Goal: Information Seeking & Learning: Learn about a topic

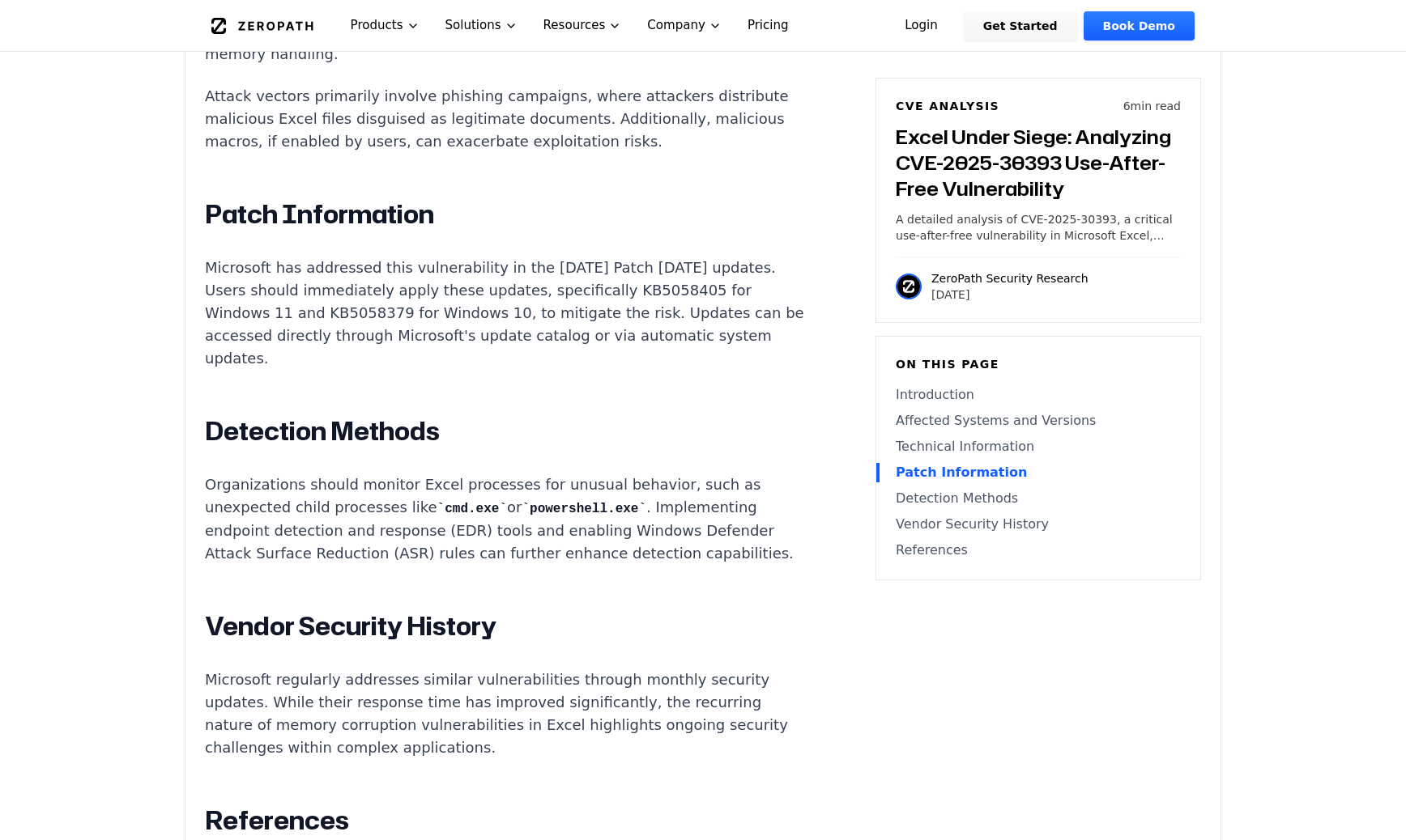
scroll to position [1775, 0]
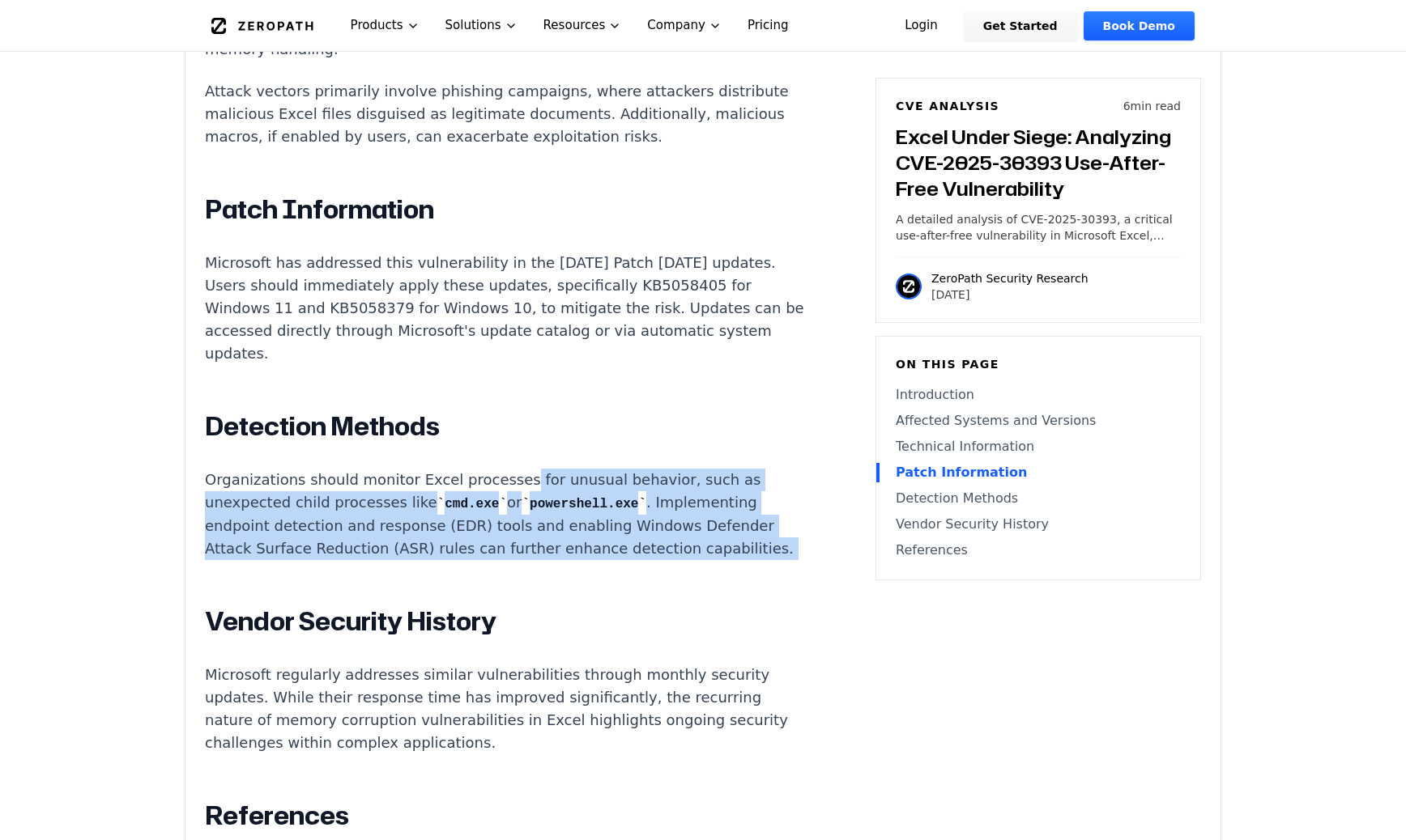
drag, startPoint x: 538, startPoint y: 494, endPoint x: 503, endPoint y: 403, distance: 97.5
click at [503, 403] on div "Excel Under Siege: Analyzing CVE-2025-30393 Use-After-Free Vulnerability Introd…" at bounding box center [506, 218] width 603 height 1805
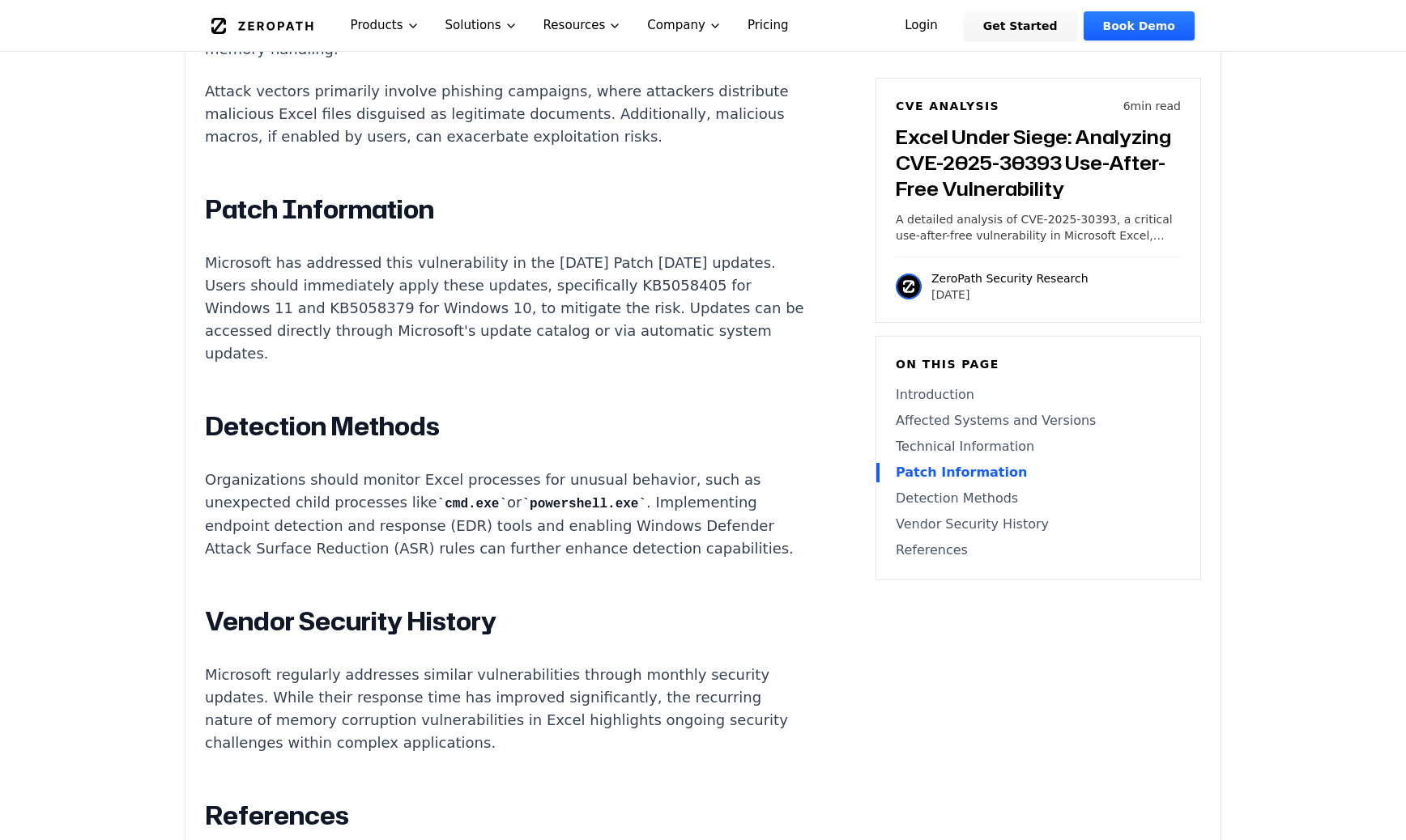
click at [536, 481] on p "Organizations should monitor Excel processes for unusual behavior, such as unex…" at bounding box center [506, 514] width 603 height 92
click at [564, 482] on p "Organizations should monitor Excel processes for unusual behavior, such as unex…" at bounding box center [506, 514] width 603 height 92
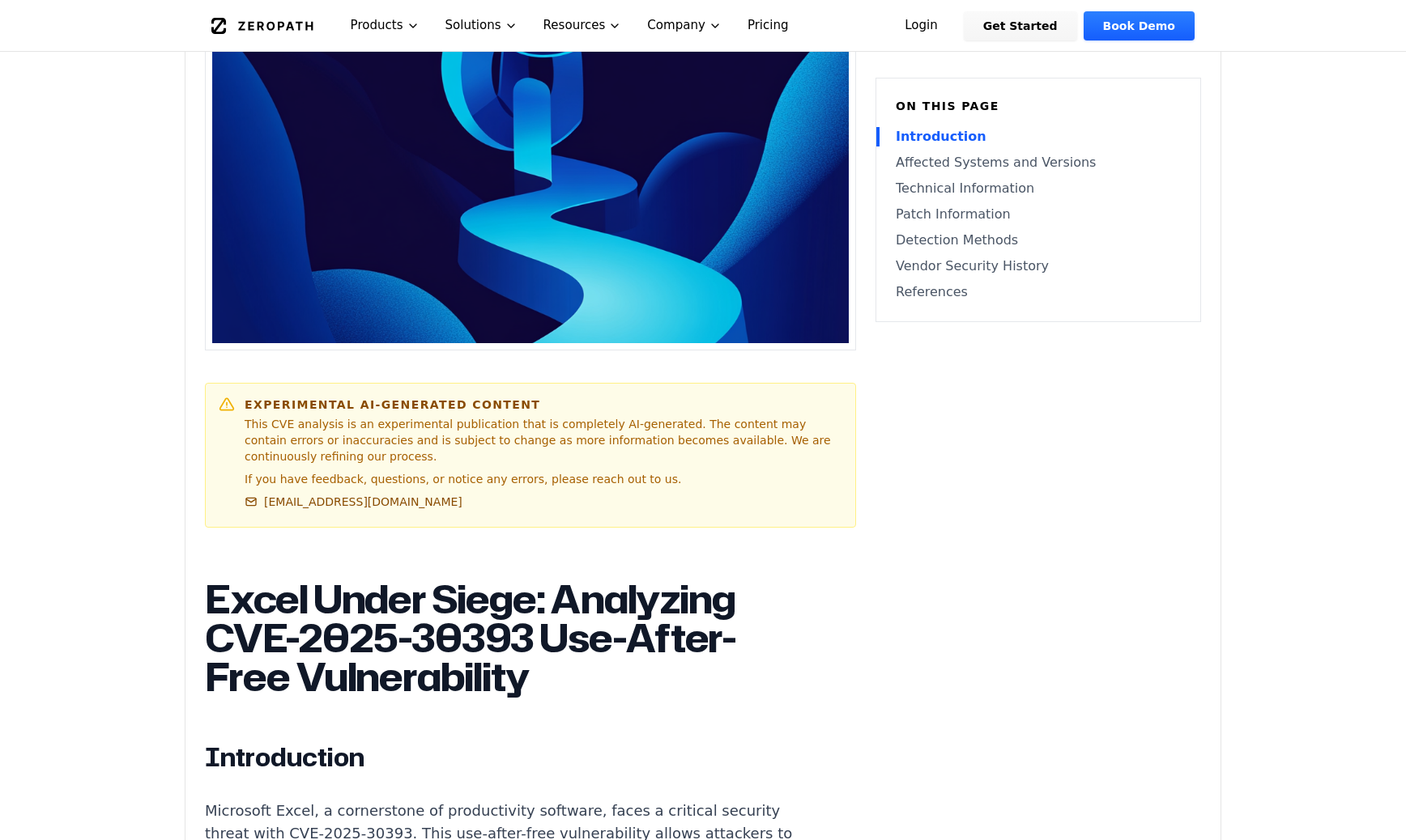
scroll to position [0, 0]
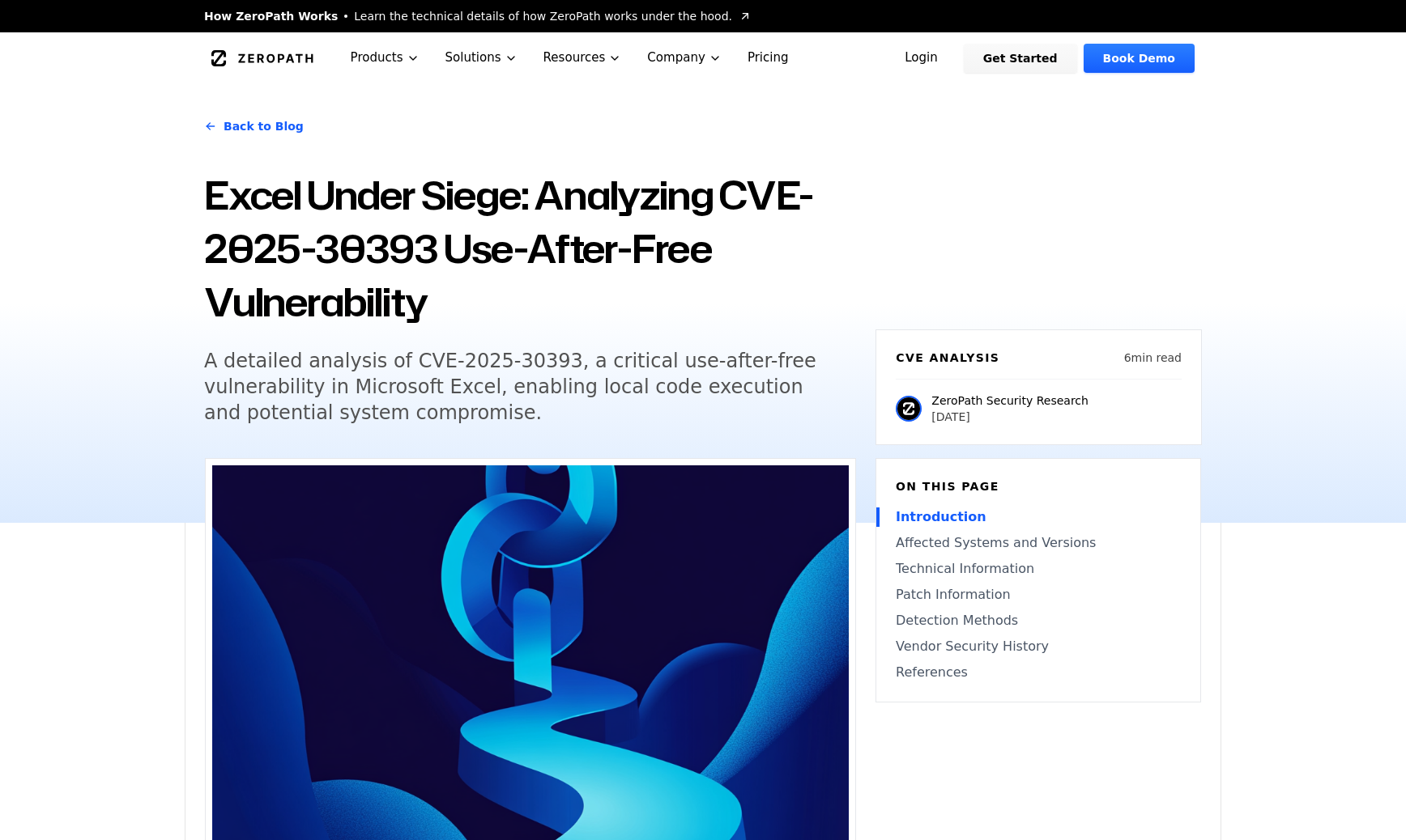
click at [547, 361] on h5 "A detailed analysis of CVE-2025-30393, a critical use-after-free vulnerability …" at bounding box center [515, 387] width 622 height 78
drag, startPoint x: 541, startPoint y: 361, endPoint x: 384, endPoint y: 362, distance: 157.0
click at [384, 362] on h5 "A detailed analysis of CVE-2025-30393, a critical use-after-free vulnerability …" at bounding box center [515, 387] width 622 height 78
copy h5 "CVE-2025-30393"
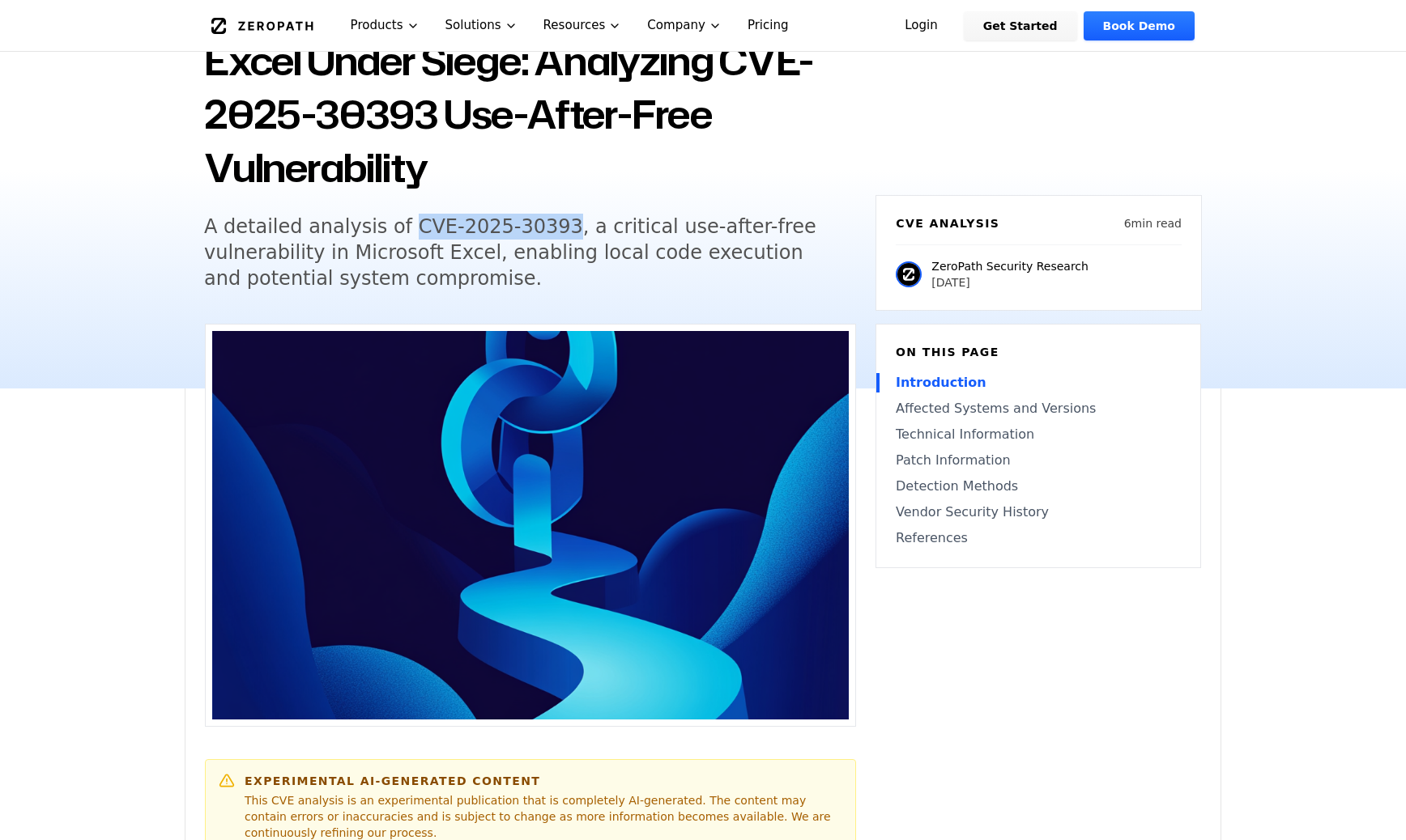
scroll to position [151, 0]
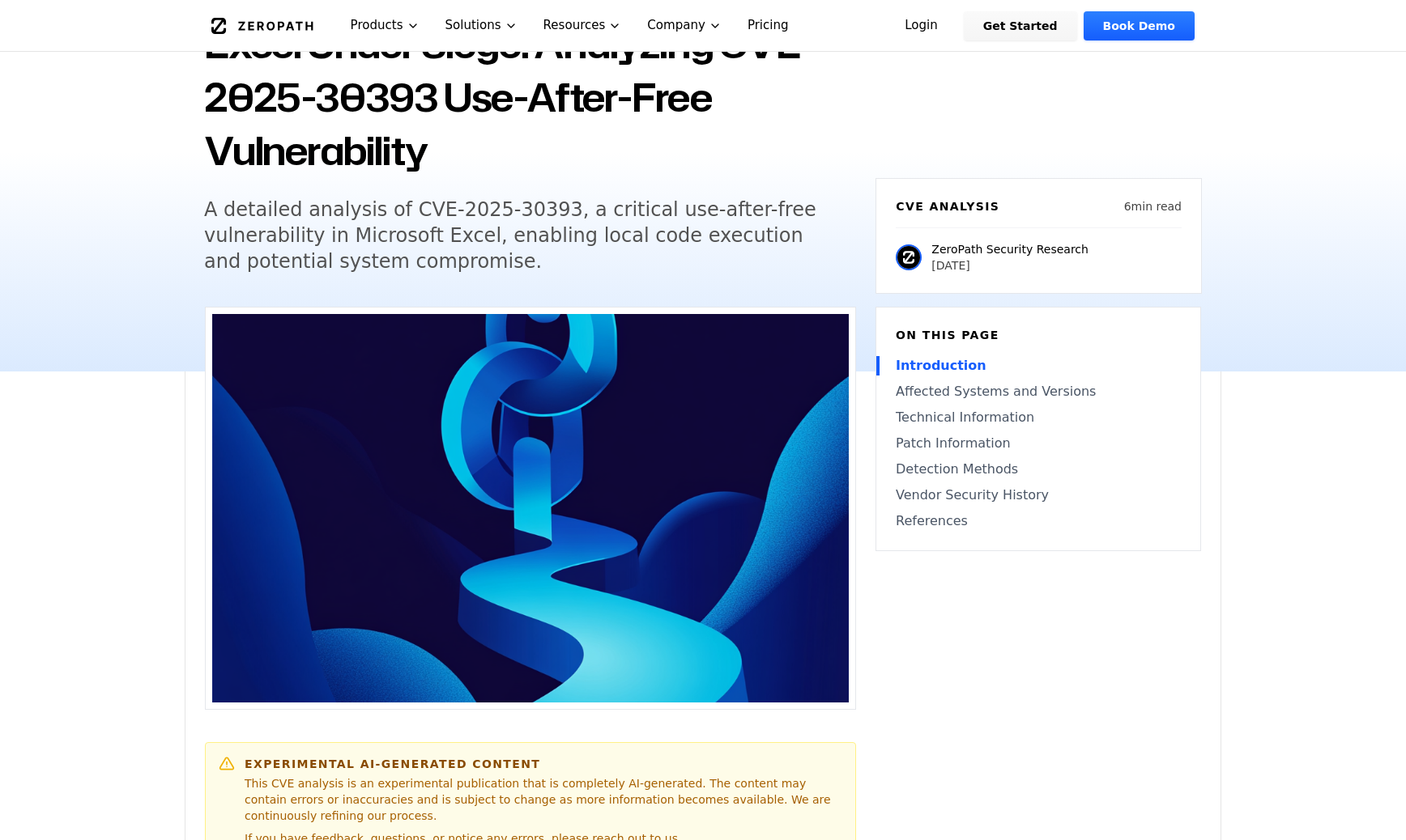
click at [685, 228] on h5 "A detailed analysis of CVE-2025-30393, a critical use-after-free vulnerability …" at bounding box center [515, 236] width 622 height 78
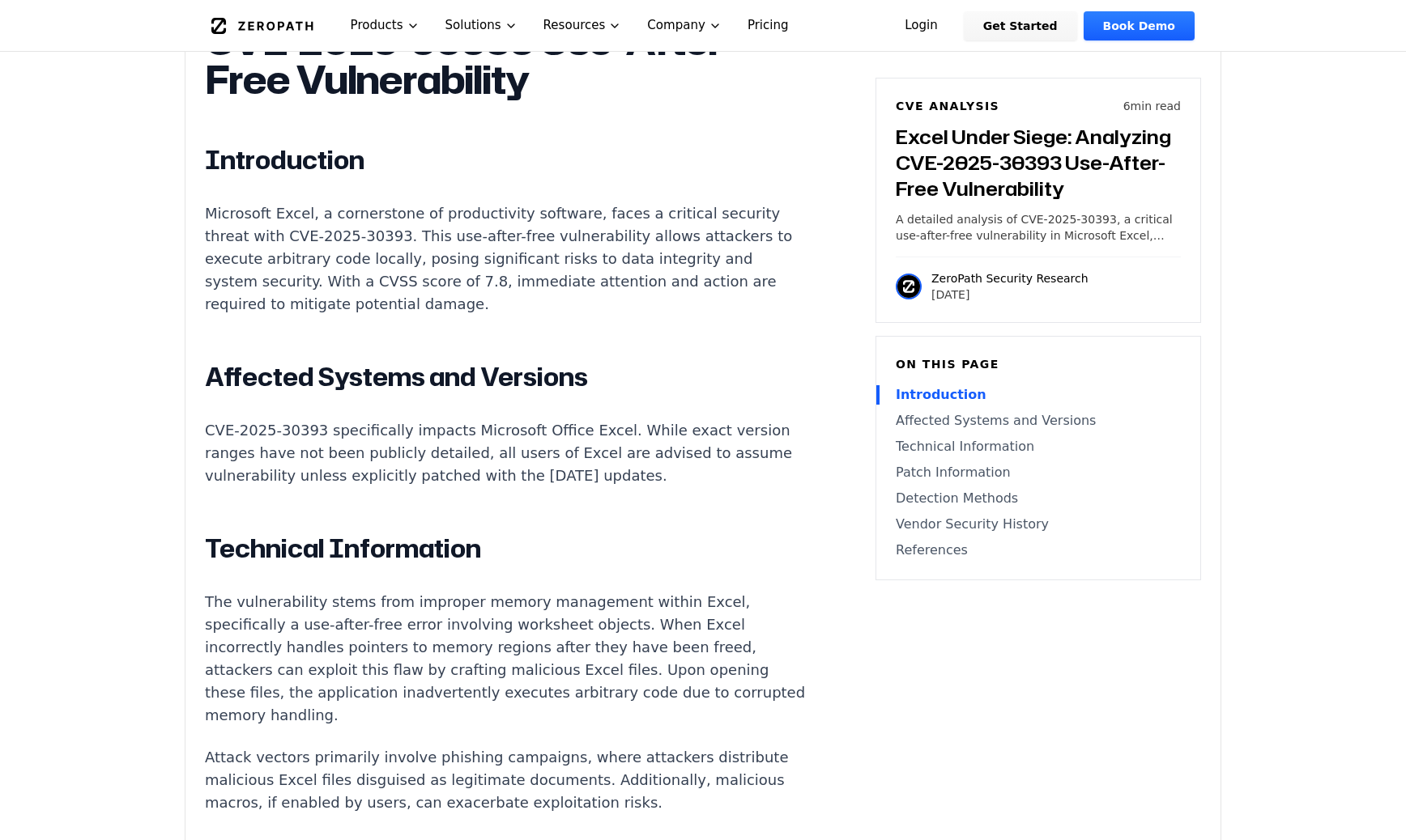
scroll to position [1109, 0]
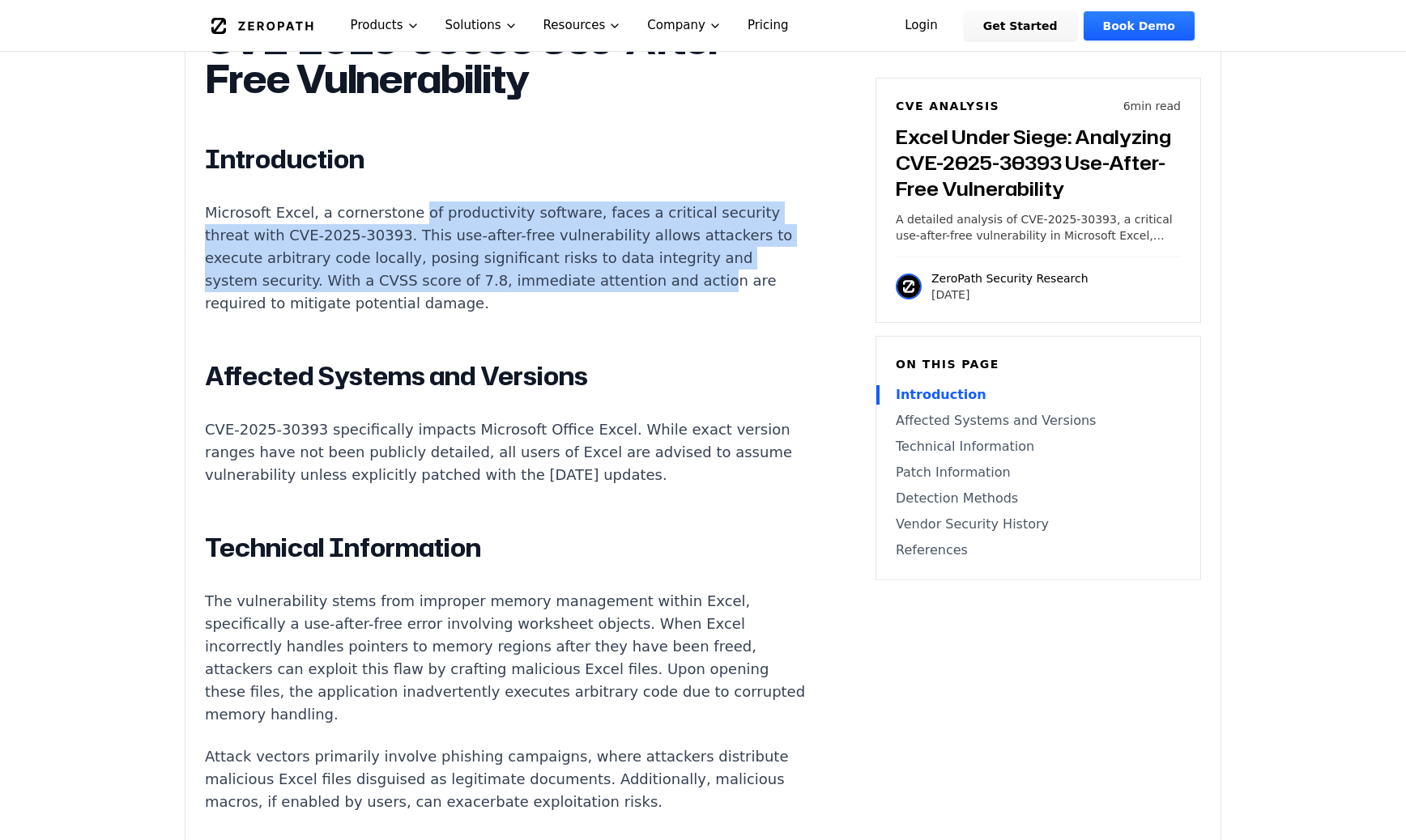
drag, startPoint x: 404, startPoint y: 210, endPoint x: 484, endPoint y: 278, distance: 105.0
click at [484, 278] on p "Microsoft Excel, a cornerstone of productivity software, faces a critical secur…" at bounding box center [506, 258] width 603 height 113
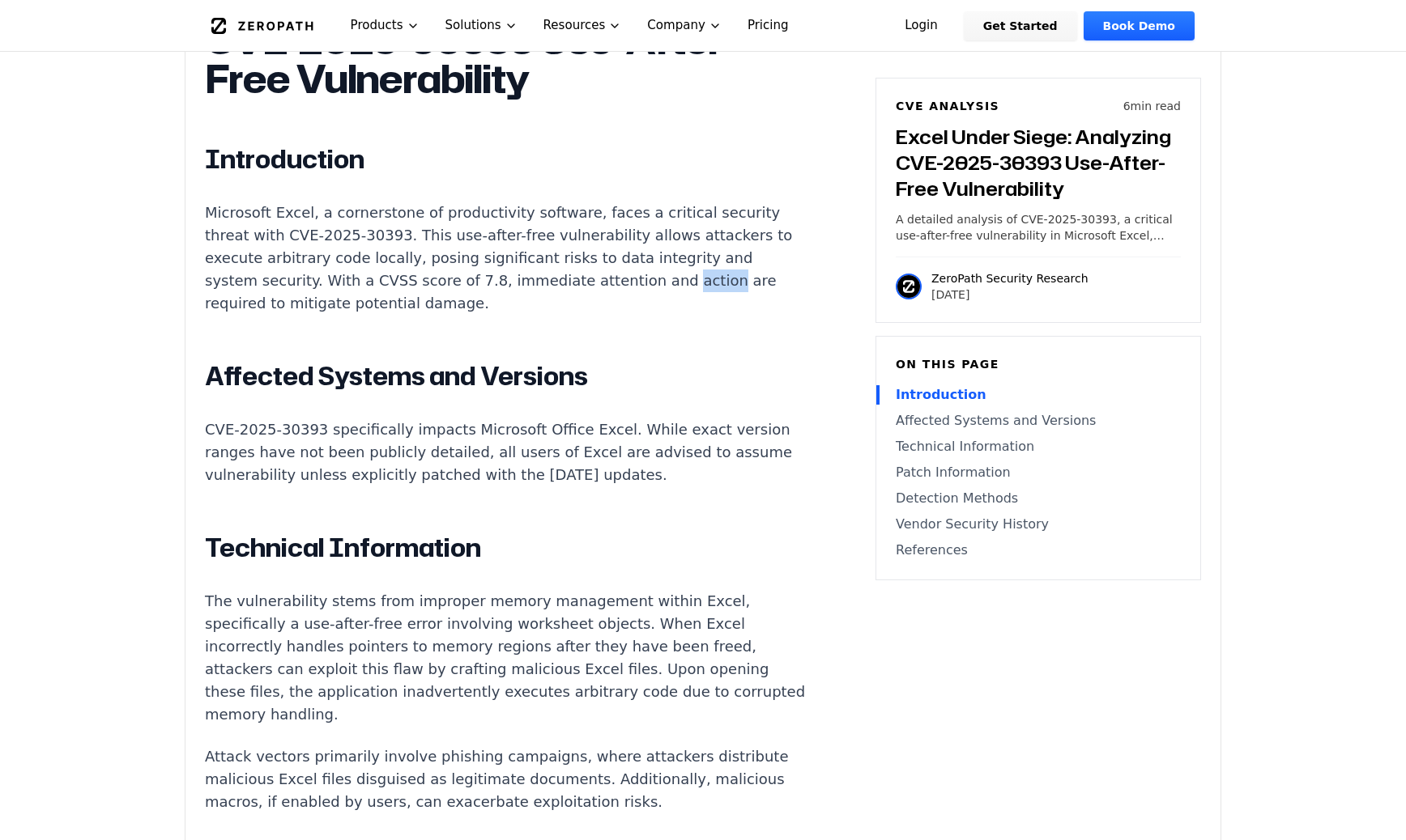
click at [484, 278] on p "Microsoft Excel, a cornerstone of productivity software, faces a critical secur…" at bounding box center [506, 258] width 603 height 113
click at [431, 278] on p "Microsoft Excel, a cornerstone of productivity software, faces a critical secur…" at bounding box center [506, 258] width 603 height 113
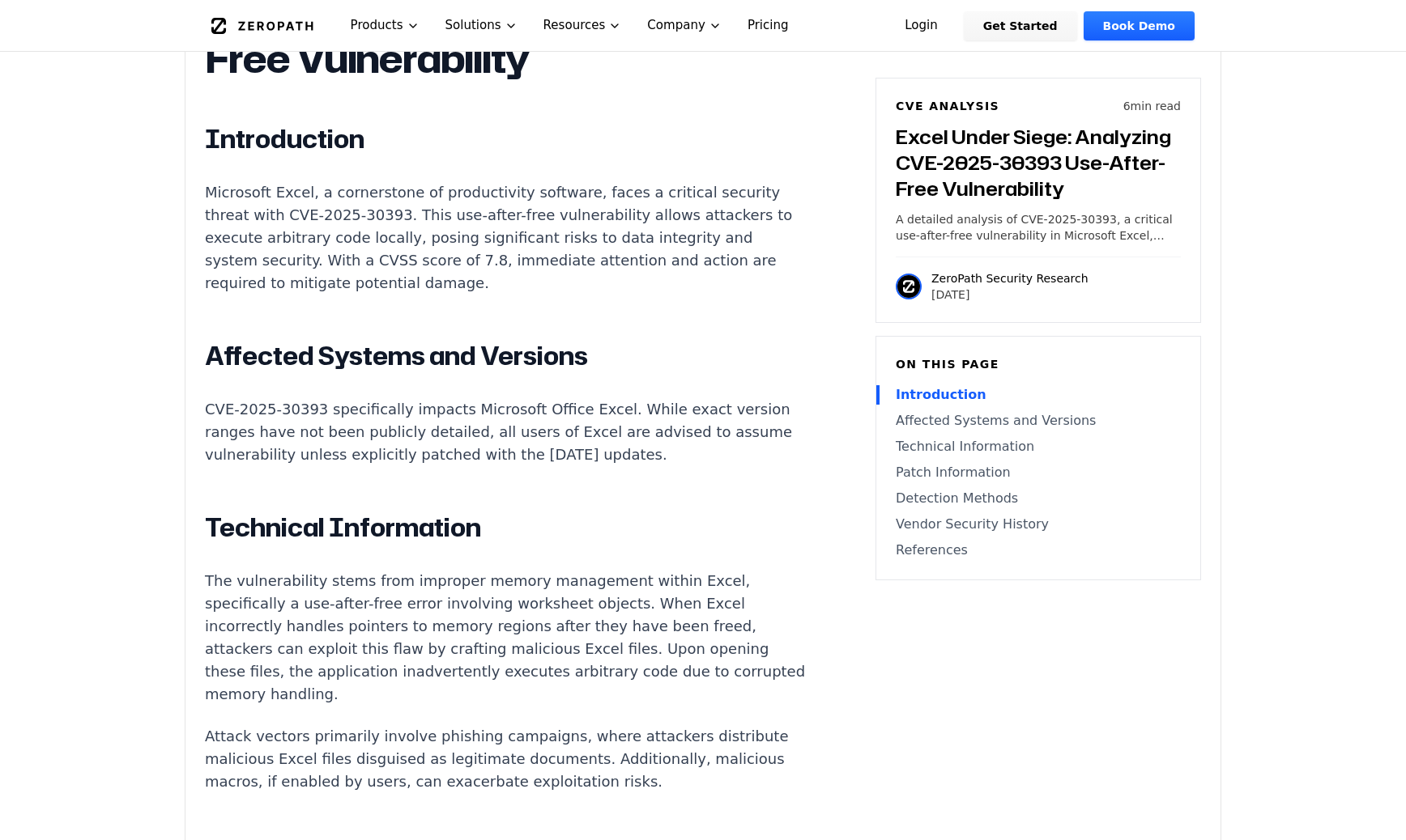
scroll to position [1131, 0]
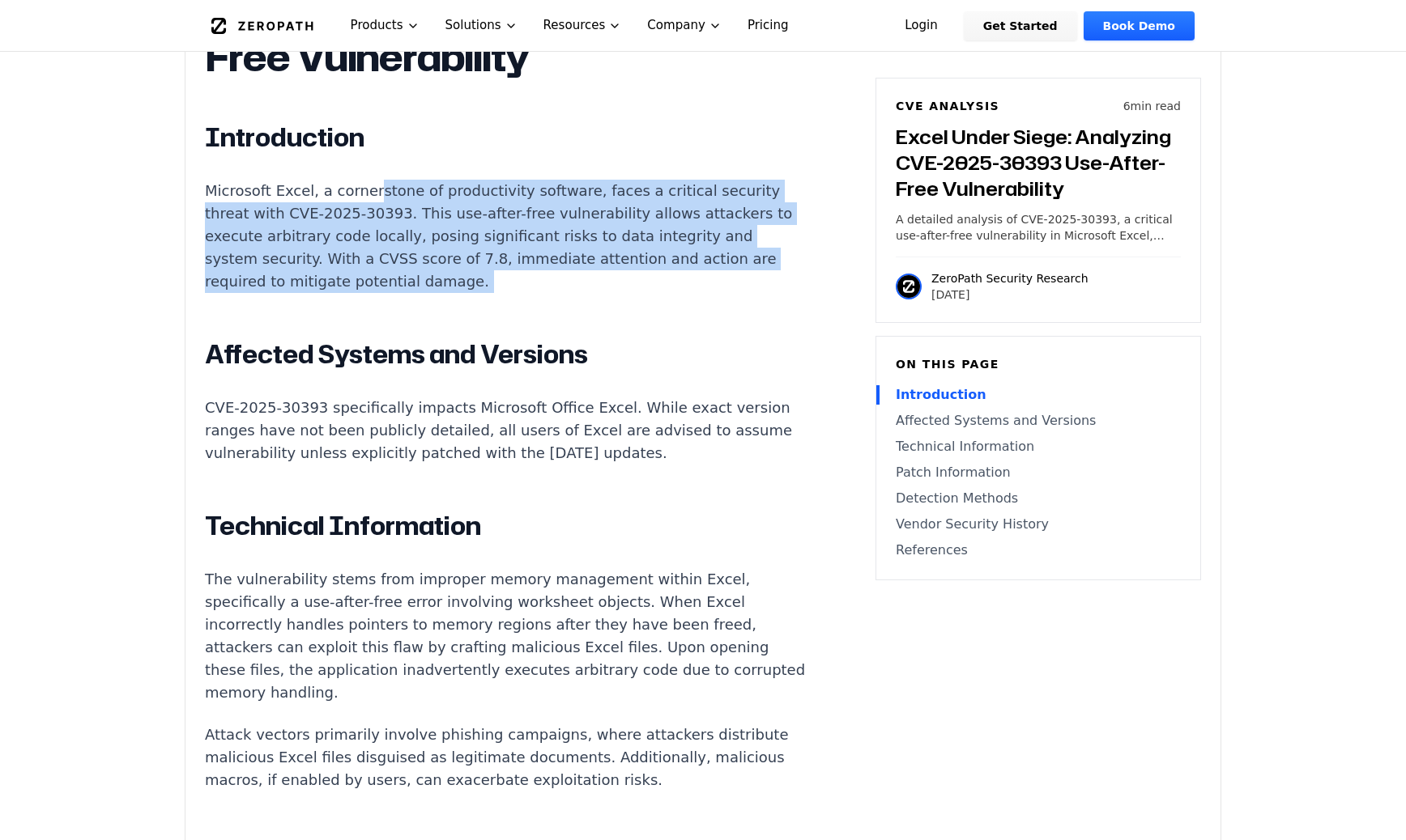
drag, startPoint x: 368, startPoint y: 277, endPoint x: 368, endPoint y: 177, distance: 100.0
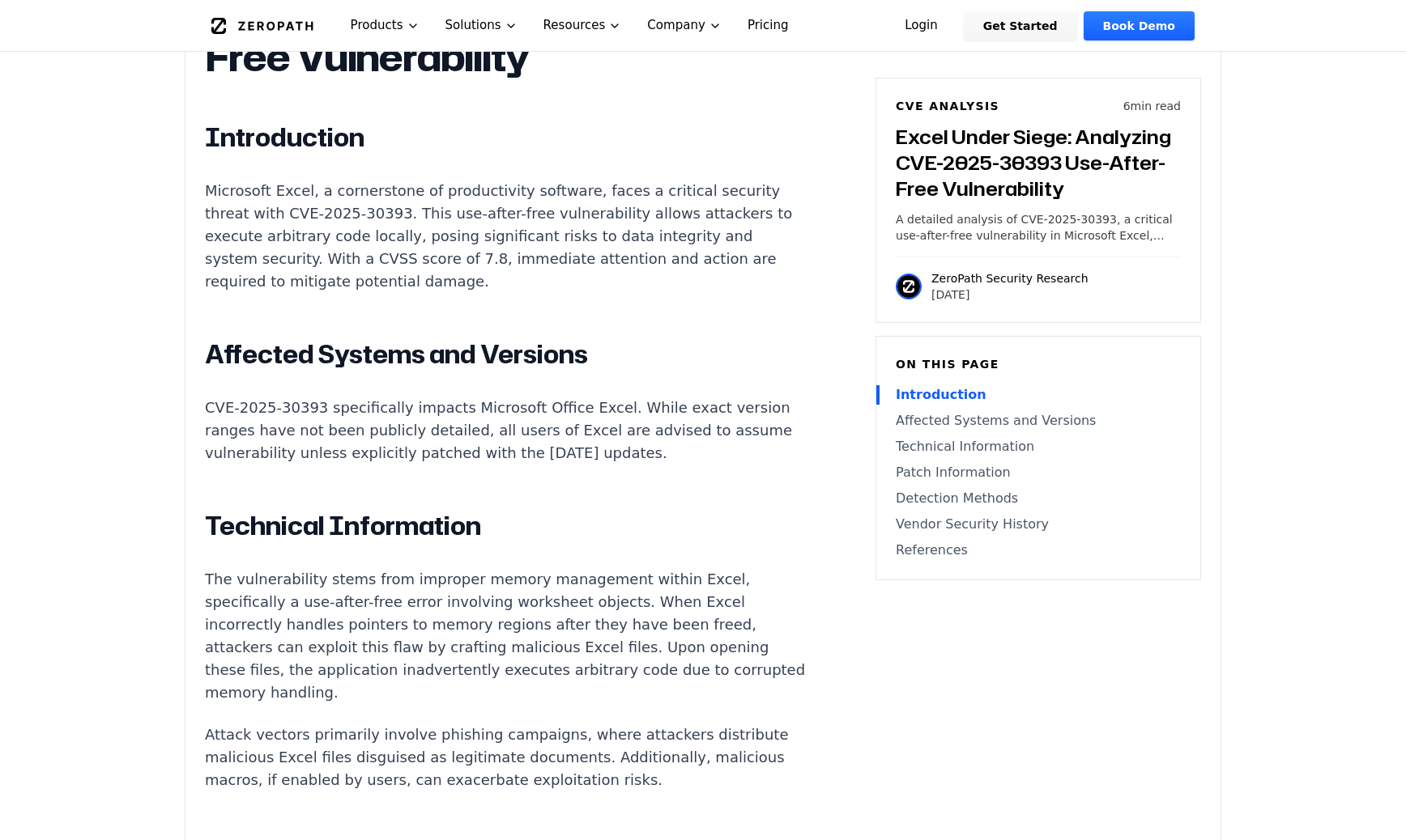
drag, startPoint x: 502, startPoint y: 448, endPoint x: 474, endPoint y: 437, distance: 30.1
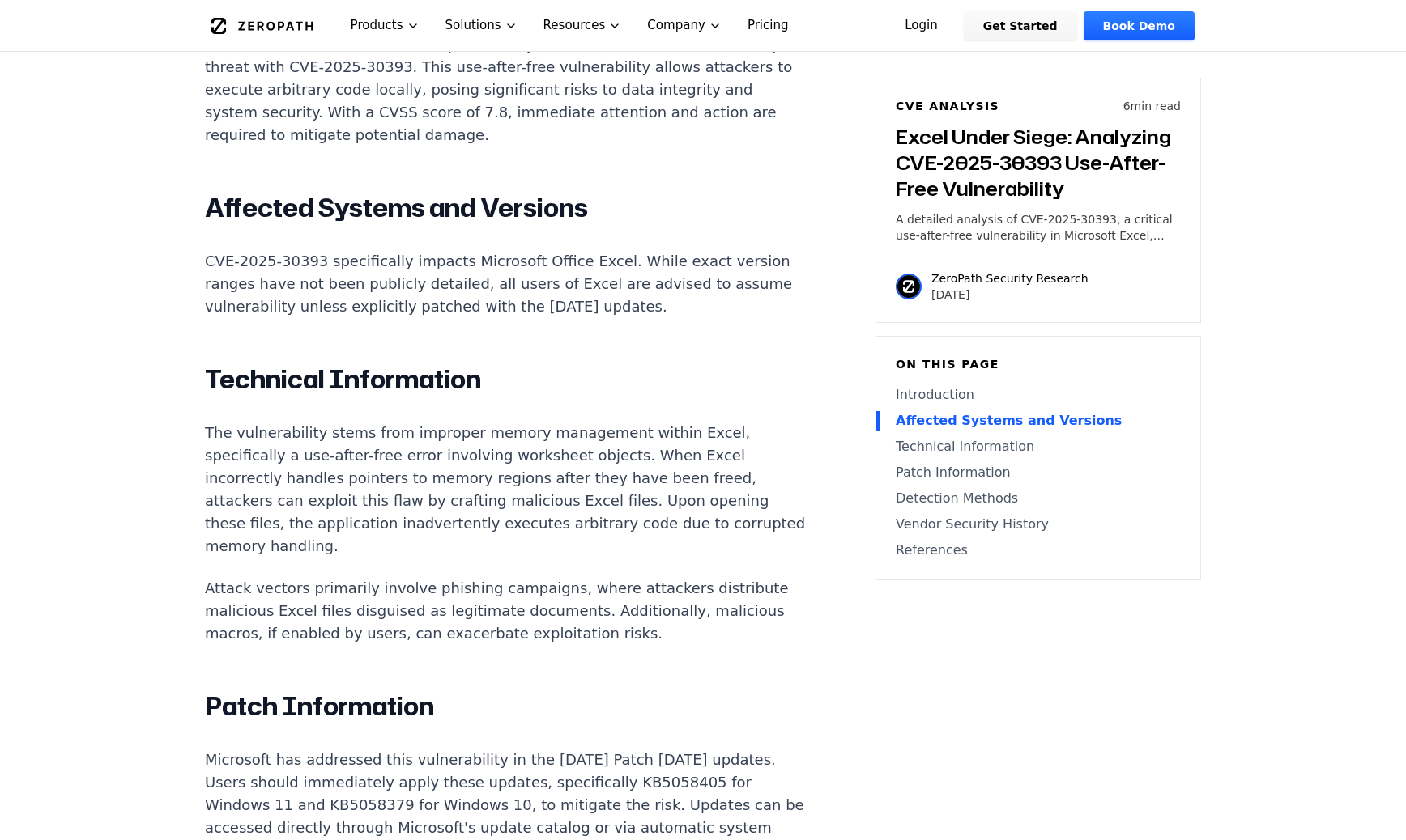
scroll to position [1279, 0]
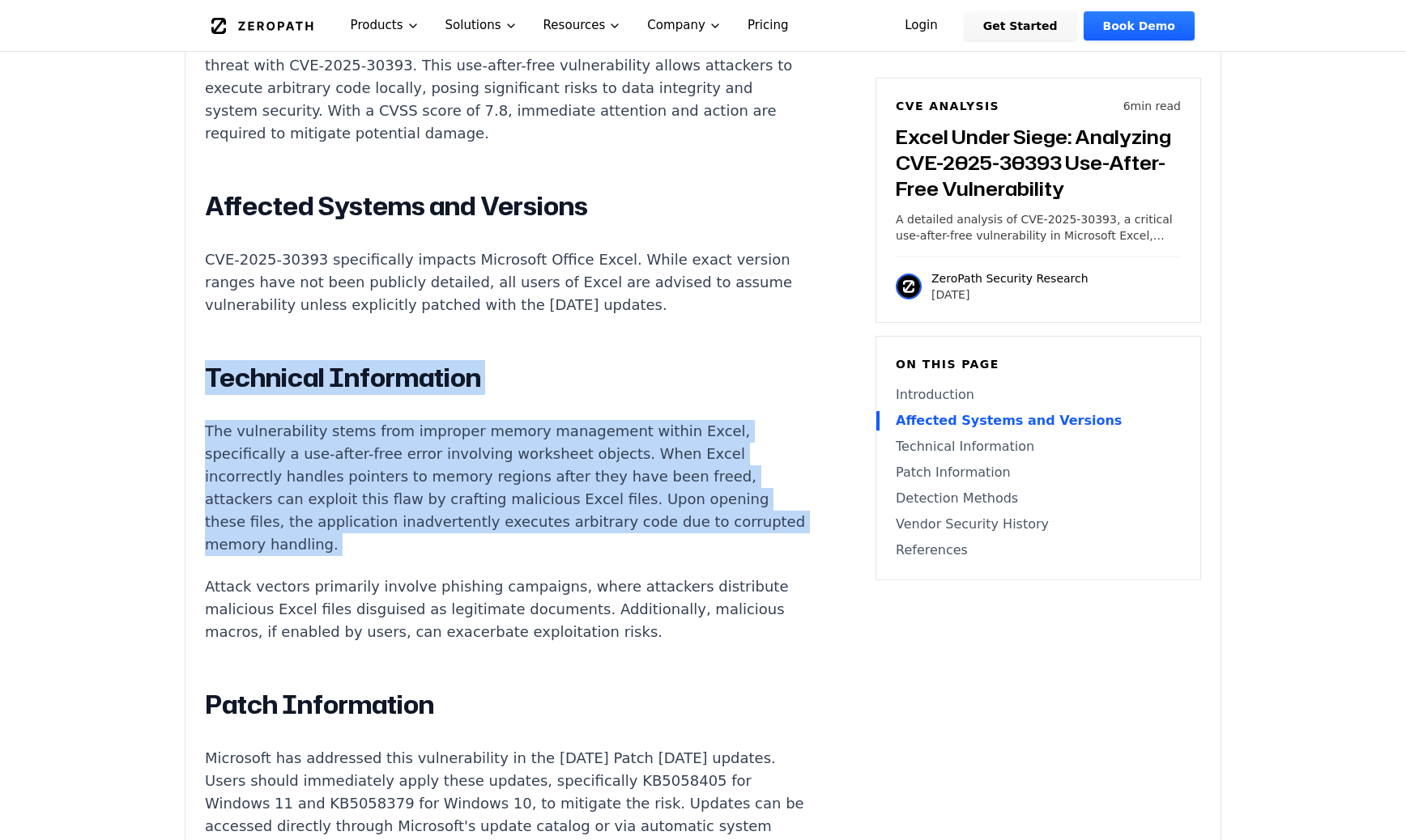
drag, startPoint x: 288, startPoint y: 335, endPoint x: 534, endPoint y: 522, distance: 309.0
click at [534, 522] on div "Excel Under Siege: Analyzing CVE-2025-30393 Use-After-Free Vulnerability Introd…" at bounding box center [506, 714] width 603 height 1805
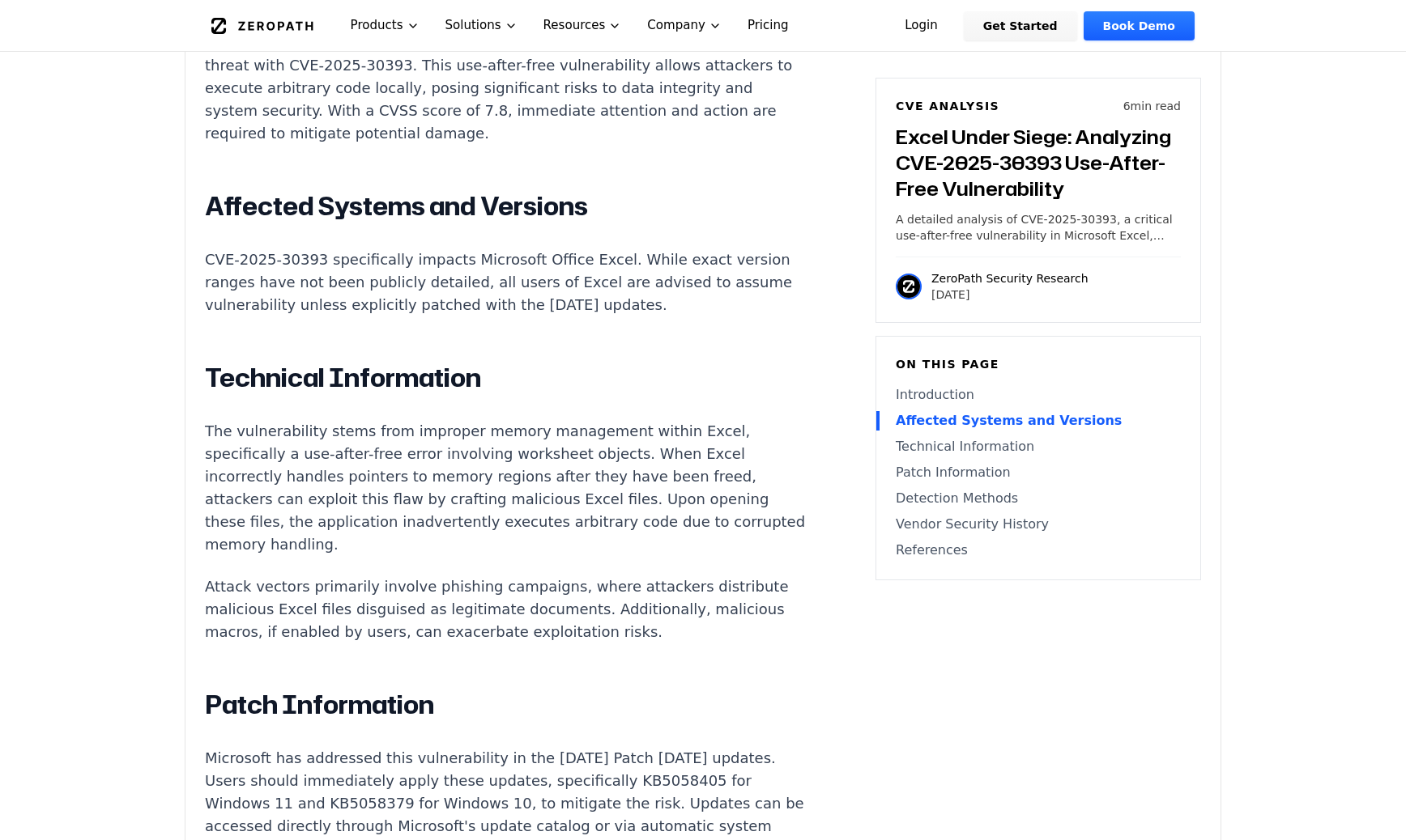
click at [521, 608] on div "Excel Under Siege: Analyzing CVE-2025-30393 Use-After-Free Vulnerability Introd…" at bounding box center [506, 714] width 603 height 1805
click at [523, 608] on div "Excel Under Siege: Analyzing CVE-2025-30393 Use-After-Free Vulnerability Introd…" at bounding box center [506, 714] width 603 height 1805
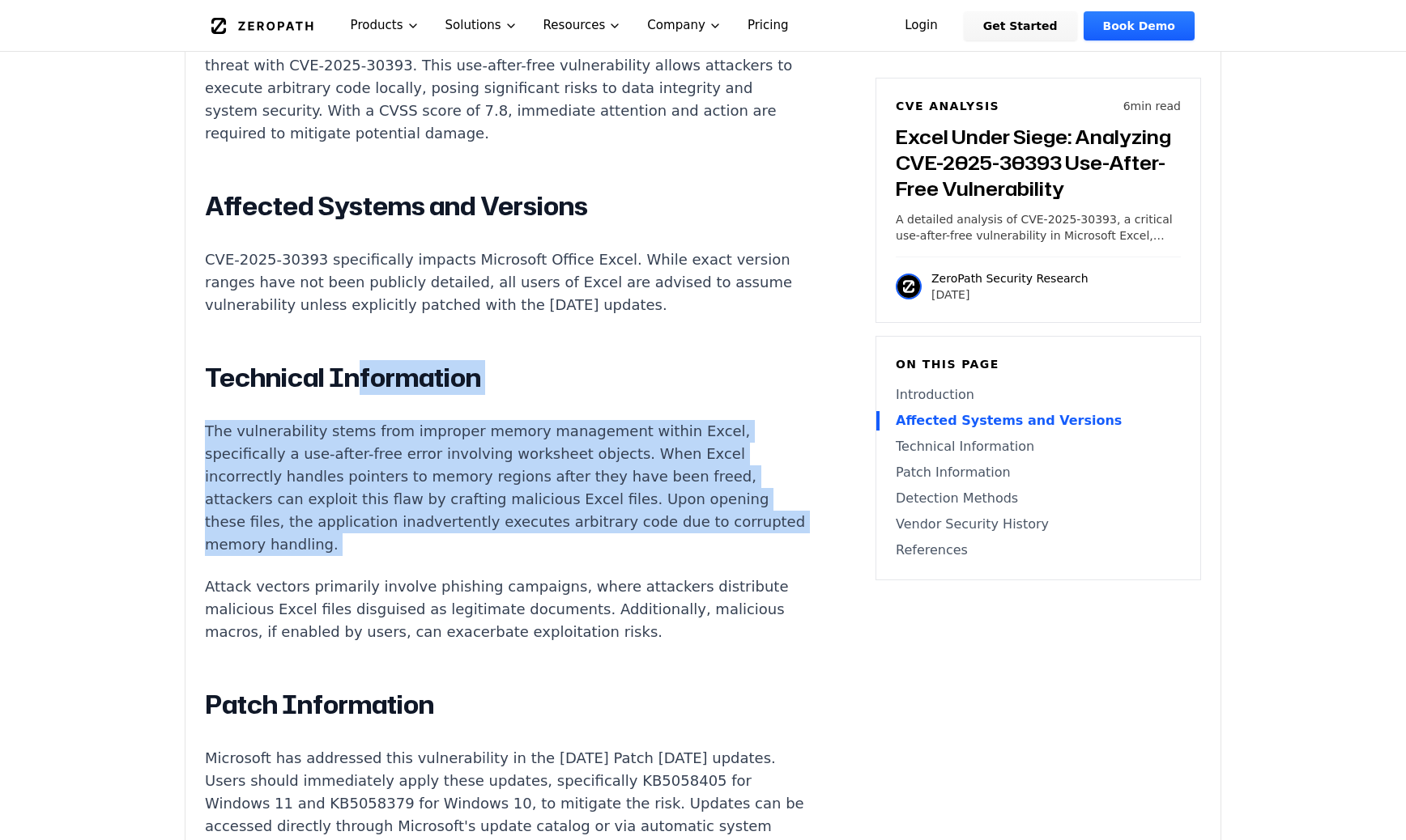
drag, startPoint x: 609, startPoint y: 510, endPoint x: 355, endPoint y: 365, distance: 292.5
click at [355, 365] on div "Excel Under Siege: Analyzing CVE-2025-30393 Use-After-Free Vulnerability Introd…" at bounding box center [506, 714] width 603 height 1805
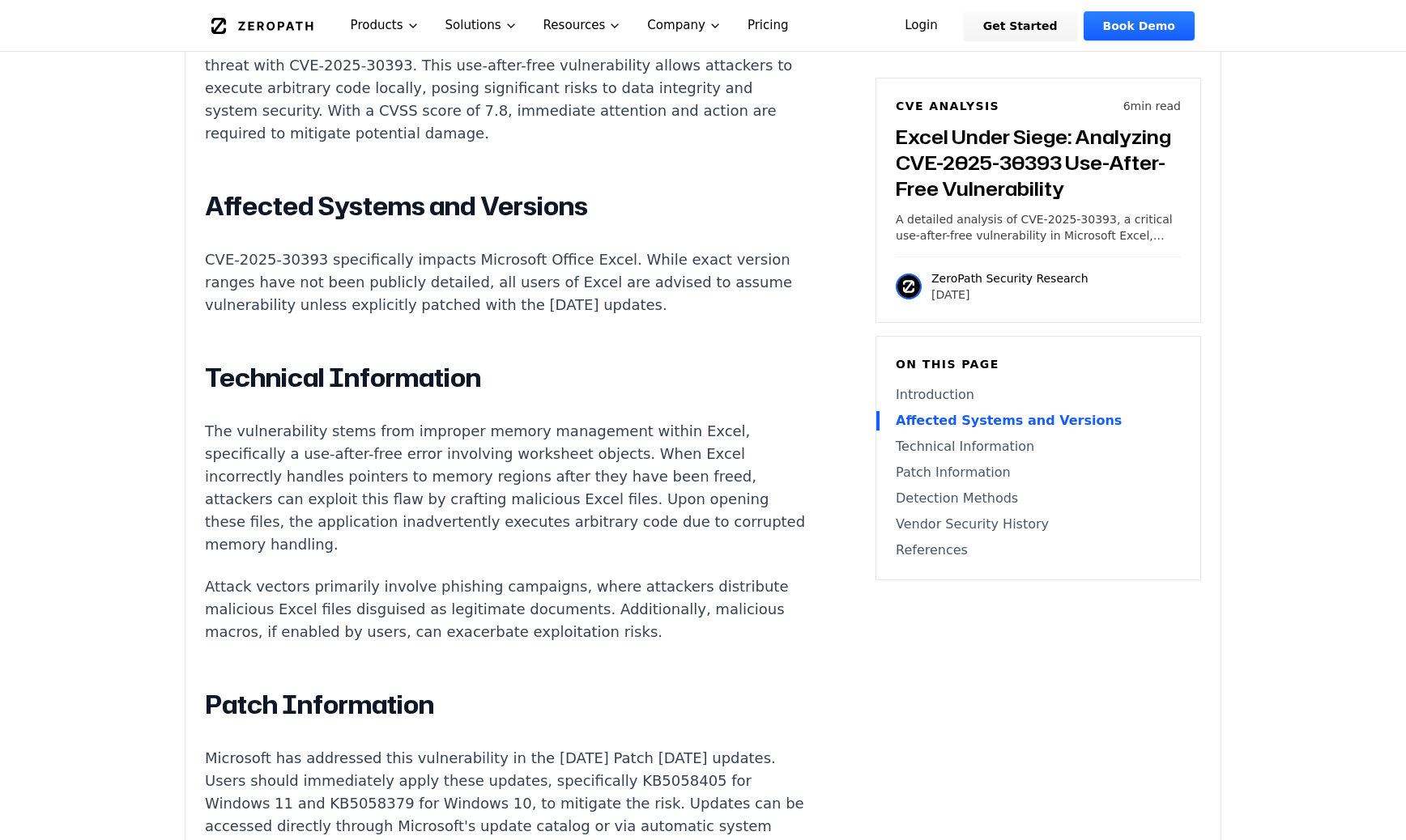
click at [436, 484] on p "The vulnerability stems from improper memory management within Excel, specifica…" at bounding box center [506, 488] width 603 height 136
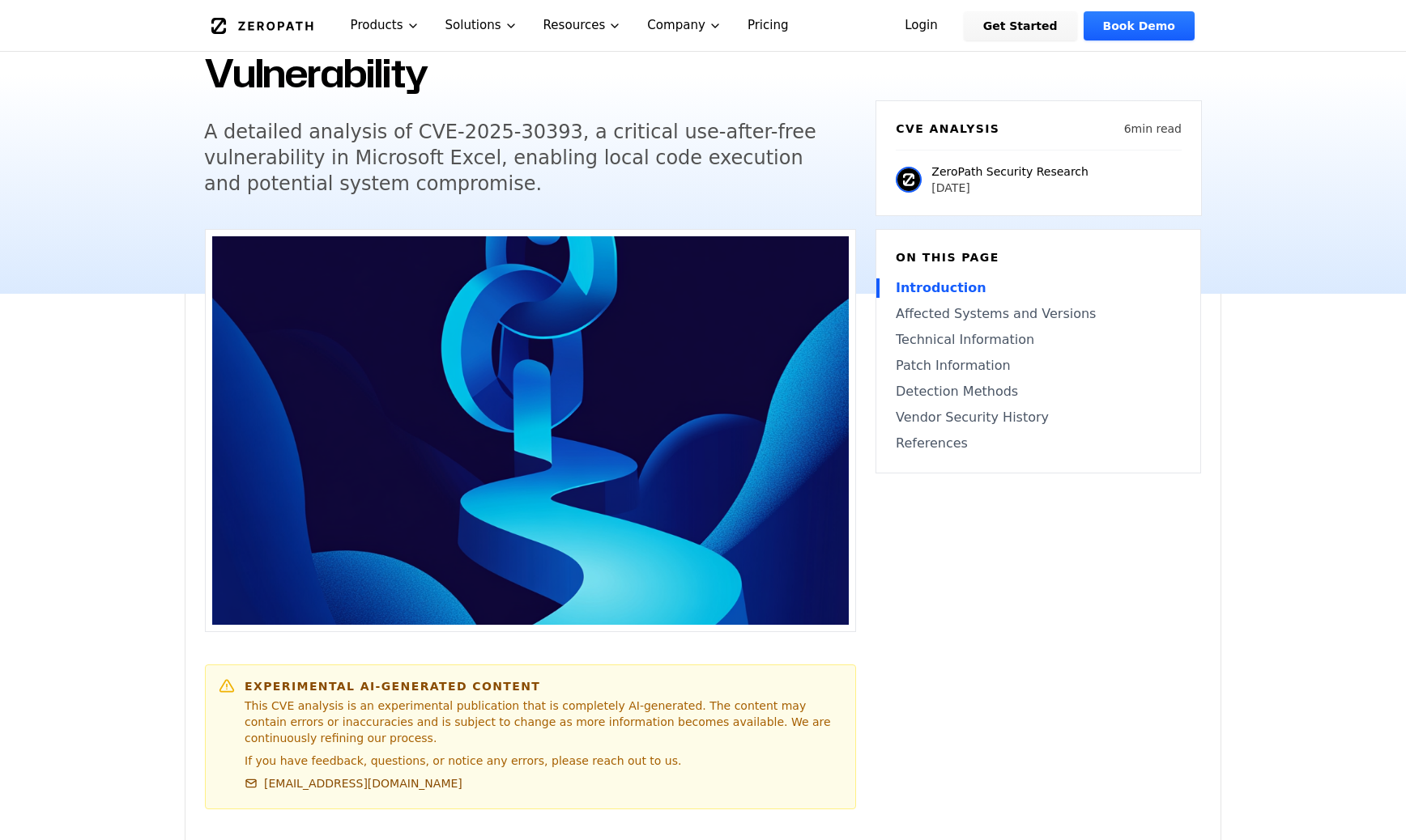
scroll to position [214, 0]
